Goal: Information Seeking & Learning: Learn about a topic

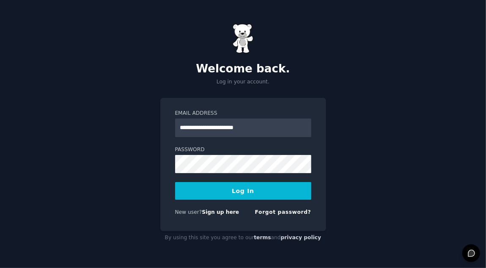
type input "**********"
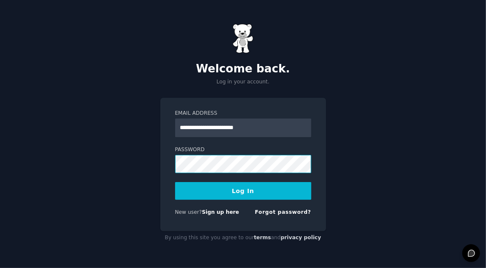
click at [175, 182] on button "Log In" at bounding box center [243, 191] width 136 height 18
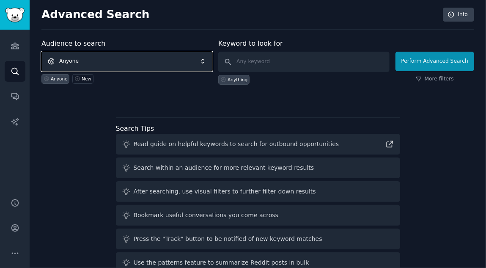
click at [206, 61] on span "Anyone" at bounding box center [126, 61] width 171 height 19
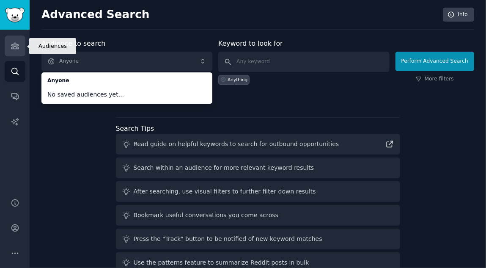
click at [17, 48] on icon "Sidebar" at bounding box center [15, 46] width 8 height 6
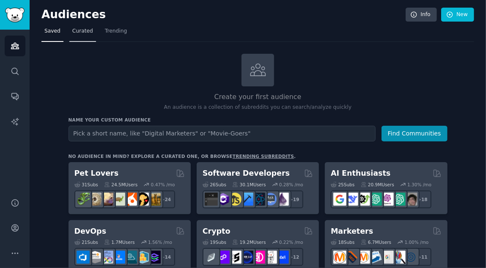
click at [78, 32] on span "Curated" at bounding box center [82, 31] width 21 height 8
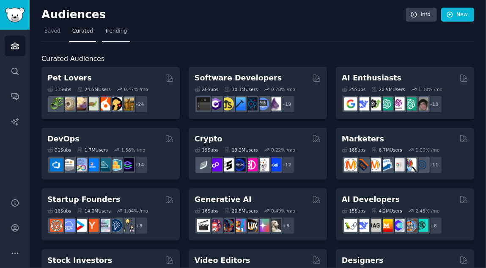
click at [105, 30] on span "Trending" at bounding box center [116, 31] width 22 height 8
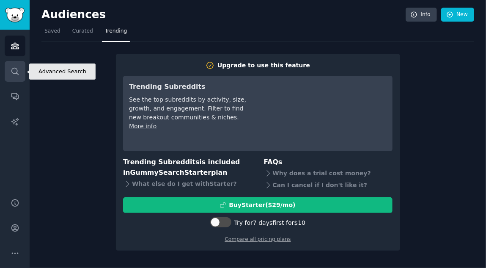
click at [12, 71] on icon "Sidebar" at bounding box center [15, 71] width 9 height 9
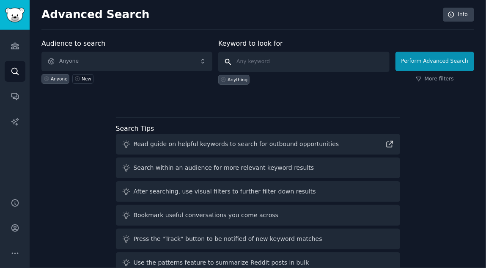
click at [299, 59] on input "text" at bounding box center [303, 62] width 171 height 20
type input "personas"
click button "Perform Advanced Search" at bounding box center [434, 61] width 79 height 19
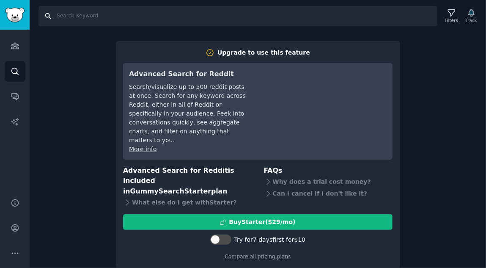
click at [84, 16] on input "Search" at bounding box center [237, 16] width 399 height 20
type input "pain points"
click at [11, 69] on icon "Sidebar" at bounding box center [14, 71] width 7 height 7
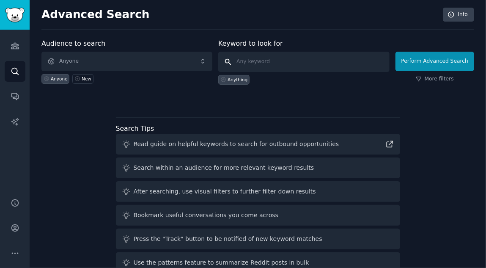
click at [277, 63] on input "text" at bounding box center [303, 62] width 171 height 20
type input "pain point"
click button "Perform Advanced Search" at bounding box center [434, 61] width 79 height 19
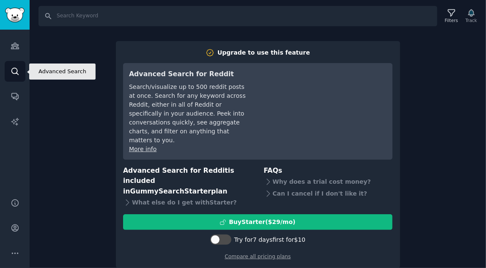
click at [11, 71] on icon "Sidebar" at bounding box center [15, 71] width 9 height 9
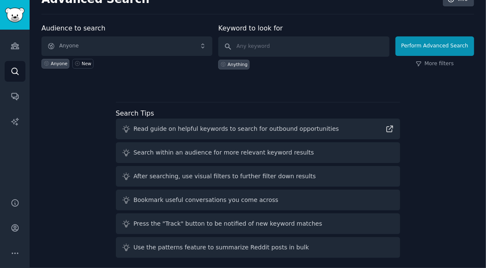
scroll to position [19, 0]
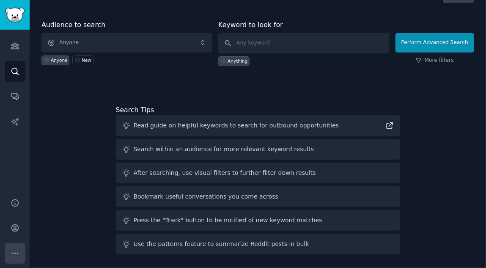
click at [14, 254] on icon "Sidebar" at bounding box center [15, 253] width 9 height 9
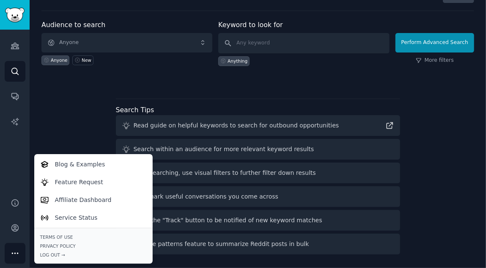
click at [74, 119] on div "Audience to search Anyone Anyone New Keyword to look for Anything Perform Advan…" at bounding box center [257, 139] width 433 height 238
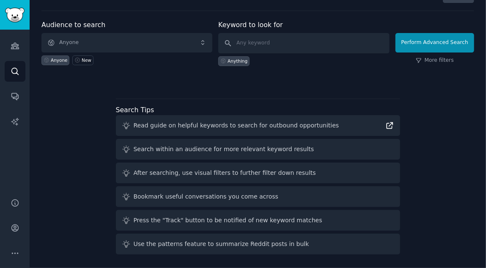
click at [388, 125] on icon at bounding box center [390, 126] width 6 height 6
click at [14, 45] on icon "Sidebar" at bounding box center [15, 45] width 9 height 9
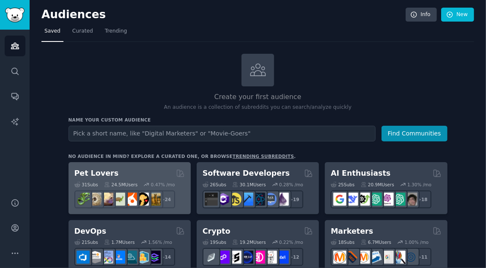
click at [109, 178] on div "31 Sub s 24.5M Users 0.47 % /mo + 24" at bounding box center [129, 193] width 110 height 30
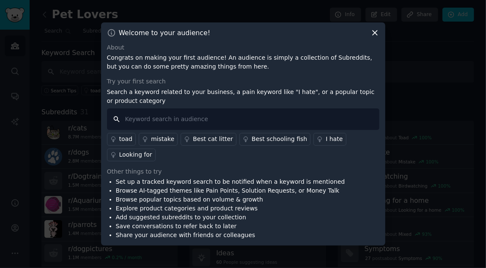
click at [195, 130] on input "text" at bounding box center [243, 119] width 272 height 22
type input """
click at [126, 127] on input "i hate" at bounding box center [243, 119] width 272 height 22
type input "I hate"
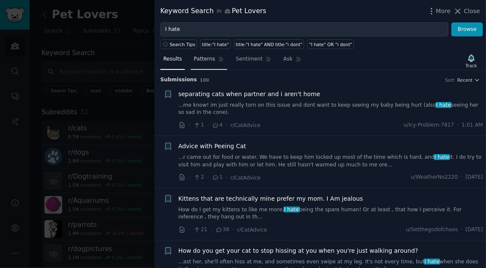
click at [202, 56] on span "Patterns" at bounding box center [204, 59] width 21 height 8
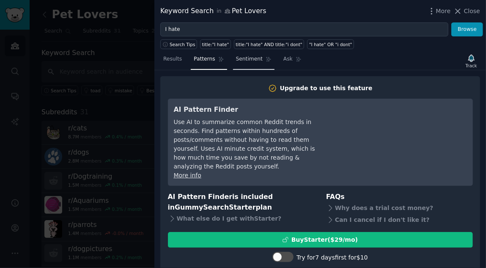
click at [239, 59] on span "Sentiment" at bounding box center [249, 59] width 27 height 8
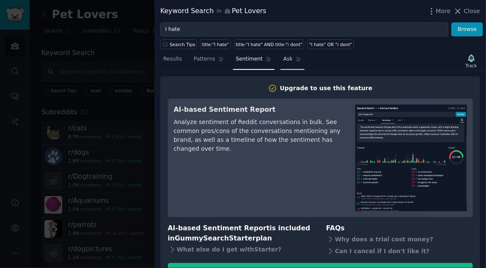
click at [283, 59] on span "Ask" at bounding box center [287, 59] width 9 height 8
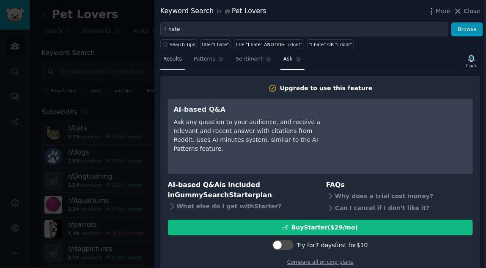
click at [173, 58] on span "Results" at bounding box center [172, 59] width 19 height 8
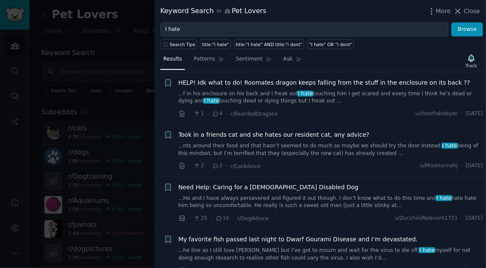
scroll to position [539, 0]
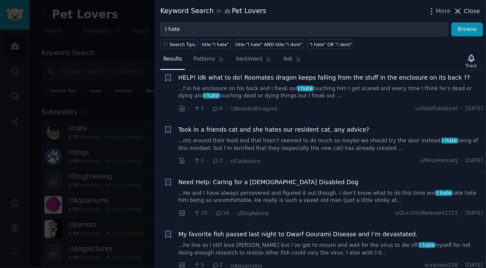
click at [468, 8] on span "Close" at bounding box center [472, 11] width 16 height 9
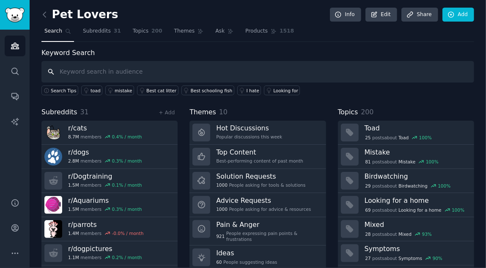
scroll to position [22, 0]
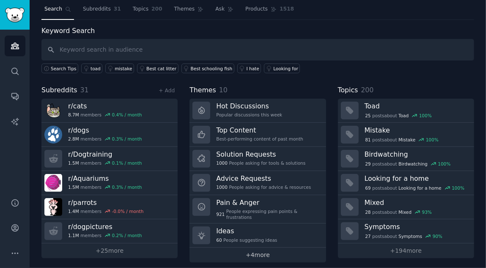
click at [255, 254] on link "+ 4 more" at bounding box center [257, 254] width 136 height 15
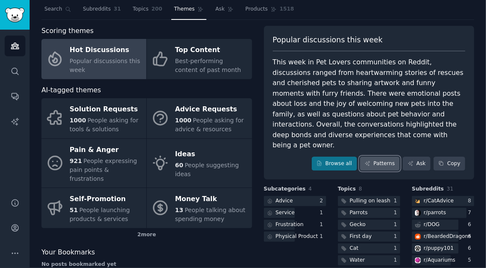
click at [370, 160] on icon at bounding box center [368, 163] width 6 height 6
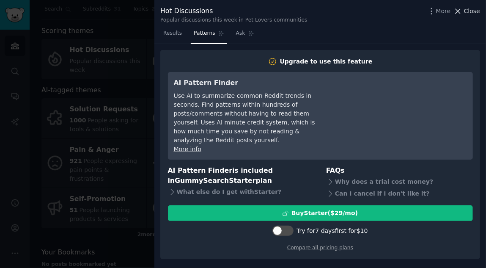
click at [468, 14] on span "Close" at bounding box center [472, 11] width 16 height 9
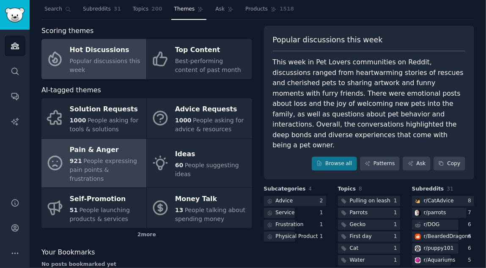
click at [92, 162] on span "People expressing pain points & frustrations" at bounding box center [104, 169] width 68 height 25
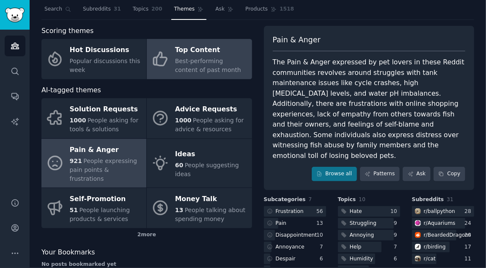
click at [203, 67] on span "Best-performing content of past month" at bounding box center [208, 66] width 66 height 16
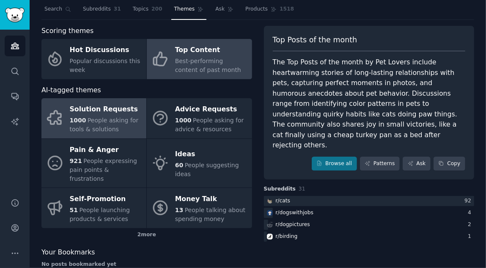
click at [100, 122] on span "People asking for tools & solutions" at bounding box center [104, 125] width 69 height 16
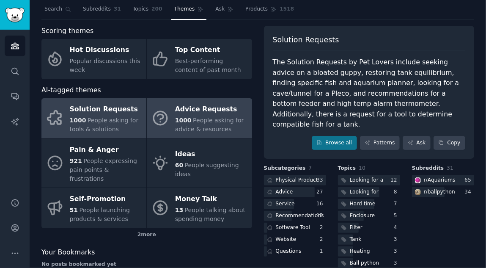
click at [197, 122] on span "People asking for advice & resources" at bounding box center [209, 125] width 69 height 16
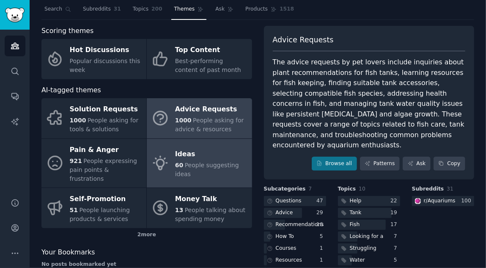
click at [200, 162] on span "People suggesting ideas" at bounding box center [207, 170] width 64 height 16
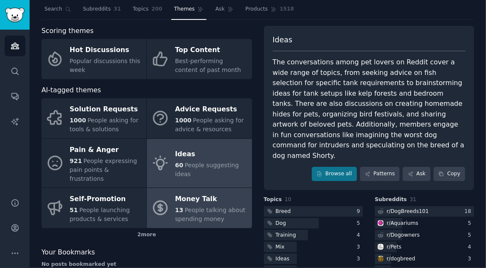
click at [196, 206] on span "People talking about spending money" at bounding box center [210, 214] width 71 height 16
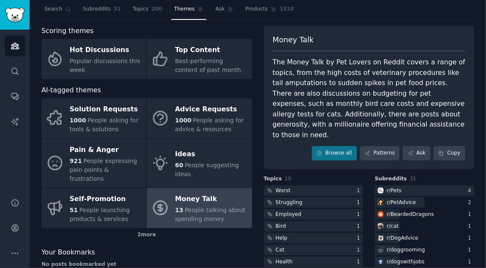
scroll to position [58, 0]
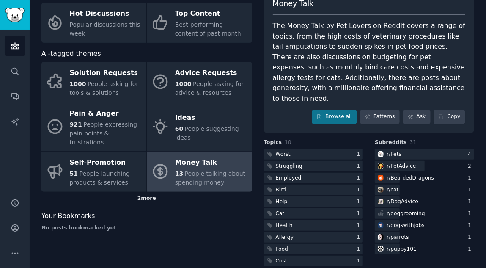
click at [138, 192] on div "2 more" at bounding box center [146, 199] width 211 height 14
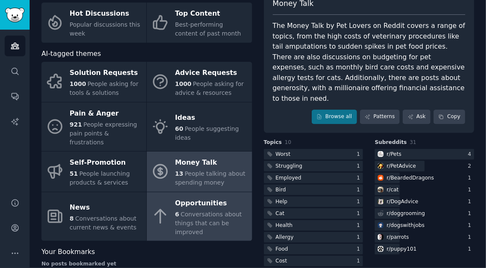
click at [193, 213] on span "Conversations about things that can be improved" at bounding box center [208, 223] width 67 height 25
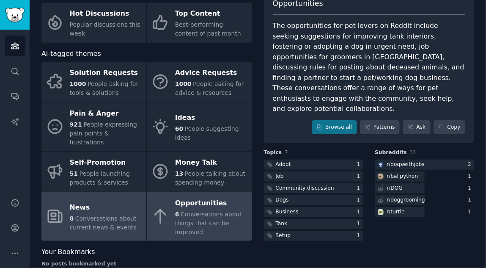
click at [85, 215] on span "Conversations about current news & events" at bounding box center [103, 223] width 67 height 16
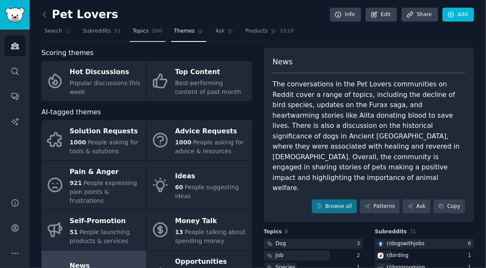
click at [138, 30] on span "Topics" at bounding box center [141, 31] width 16 height 8
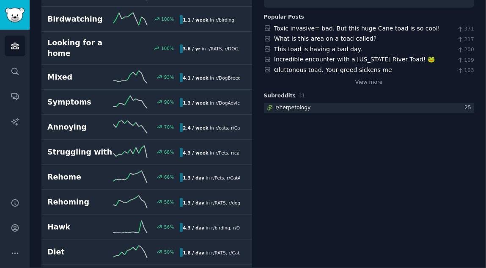
scroll to position [138, 0]
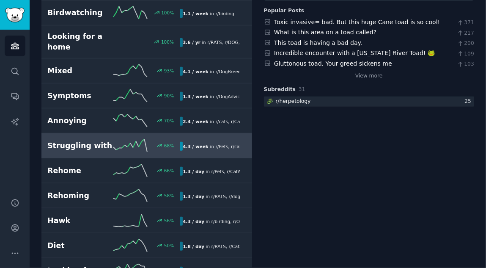
click at [188, 148] on div "4.3 / week in r/ Pets , r/ cats , and 3 other s" at bounding box center [210, 146] width 60 height 9
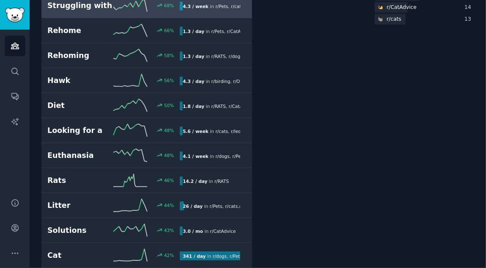
scroll to position [278, 0]
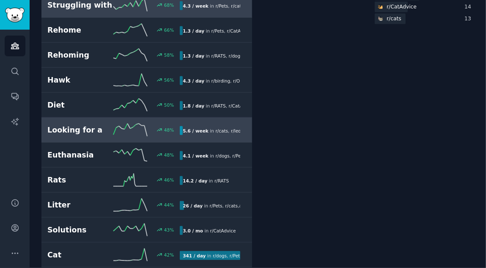
click at [204, 133] on div "Looking for a 48 % 5.6 / week in r/ cats , r/ leopardgeckos , and 4 other s" at bounding box center [146, 129] width 199 height 13
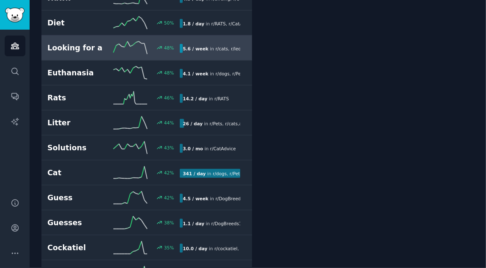
scroll to position [366, 0]
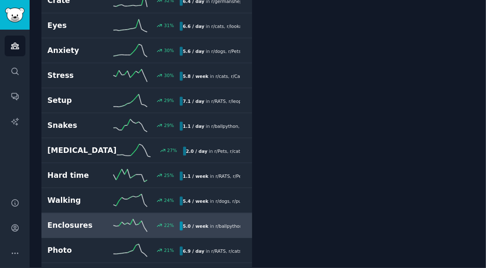
click at [208, 221] on div "5.0 / week in r/ ballpython , r/ reptiles , and 1 other" at bounding box center [210, 225] width 60 height 9
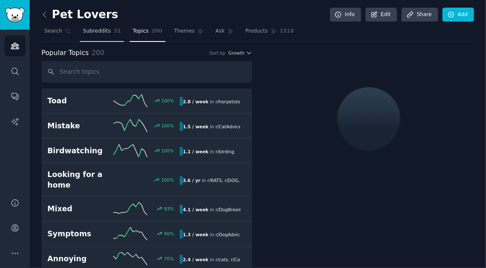
click at [83, 30] on span "Subreddits" at bounding box center [97, 31] width 28 height 8
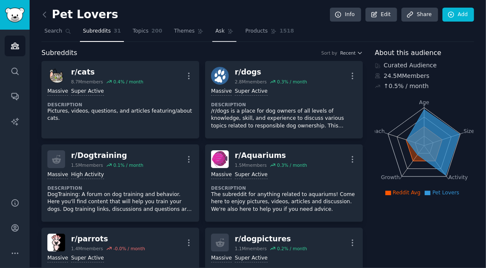
click at [212, 35] on link "Ask" at bounding box center [224, 33] width 24 height 17
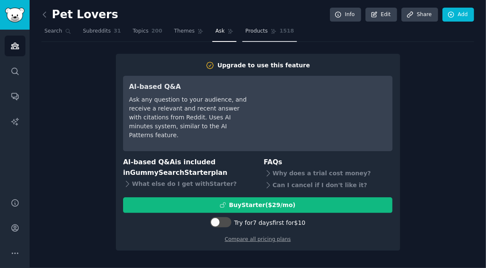
click at [242, 36] on link "Products 1518" at bounding box center [269, 33] width 55 height 17
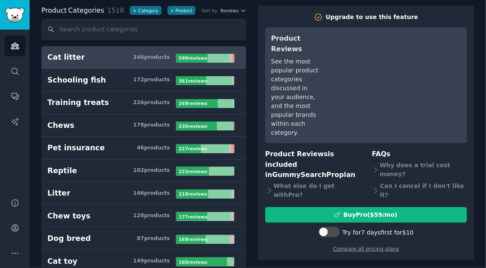
scroll to position [22, 0]
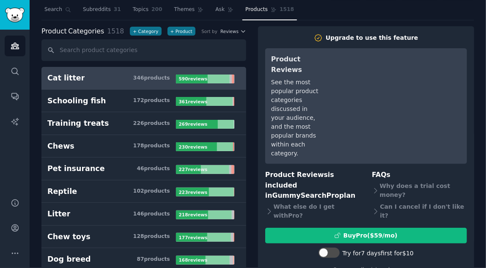
click at [114, 78] on h3 "Cat litter 346 product s" at bounding box center [111, 78] width 129 height 11
click at [162, 79] on div "346 product s" at bounding box center [151, 78] width 37 height 8
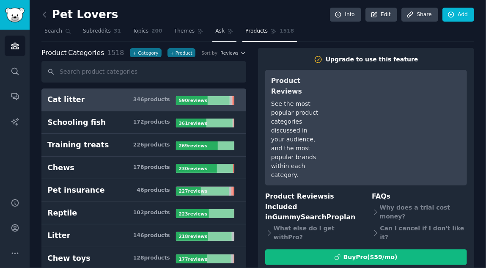
click at [212, 37] on link "Ask" at bounding box center [224, 33] width 24 height 17
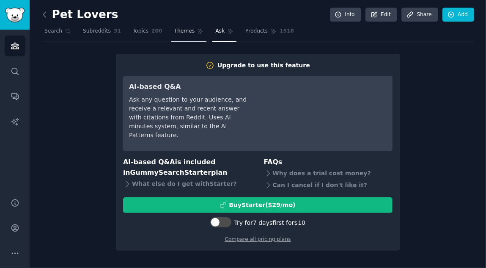
click at [171, 34] on link "Themes" at bounding box center [189, 33] width 36 height 17
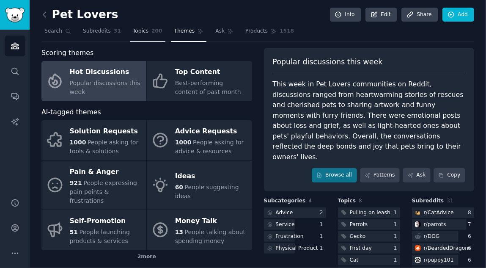
click at [133, 34] on span "Topics" at bounding box center [141, 31] width 16 height 8
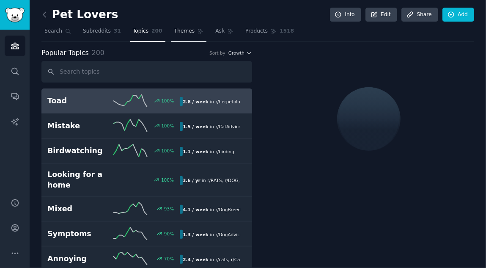
click at [173, 39] on link "Themes" at bounding box center [189, 33] width 36 height 17
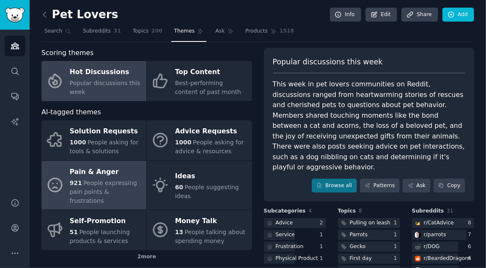
click at [102, 181] on span "People expressing pain points & frustrations" at bounding box center [104, 191] width 68 height 25
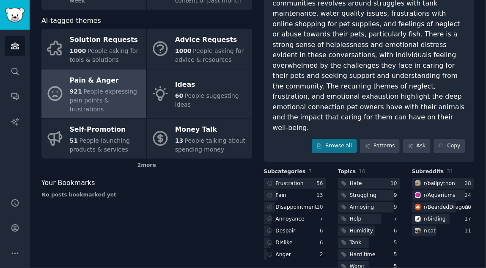
scroll to position [94, 0]
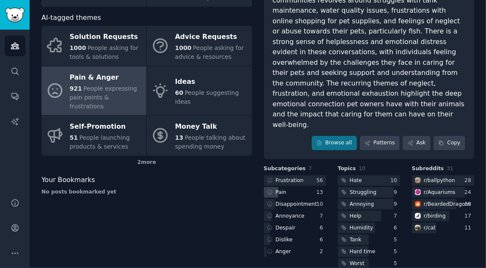
click at [280, 189] on div "Pain" at bounding box center [281, 193] width 11 height 8
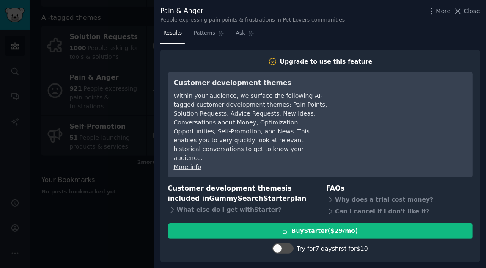
click at [191, 163] on link "More info" at bounding box center [187, 166] width 27 height 7
